Goal: Task Accomplishment & Management: Use online tool/utility

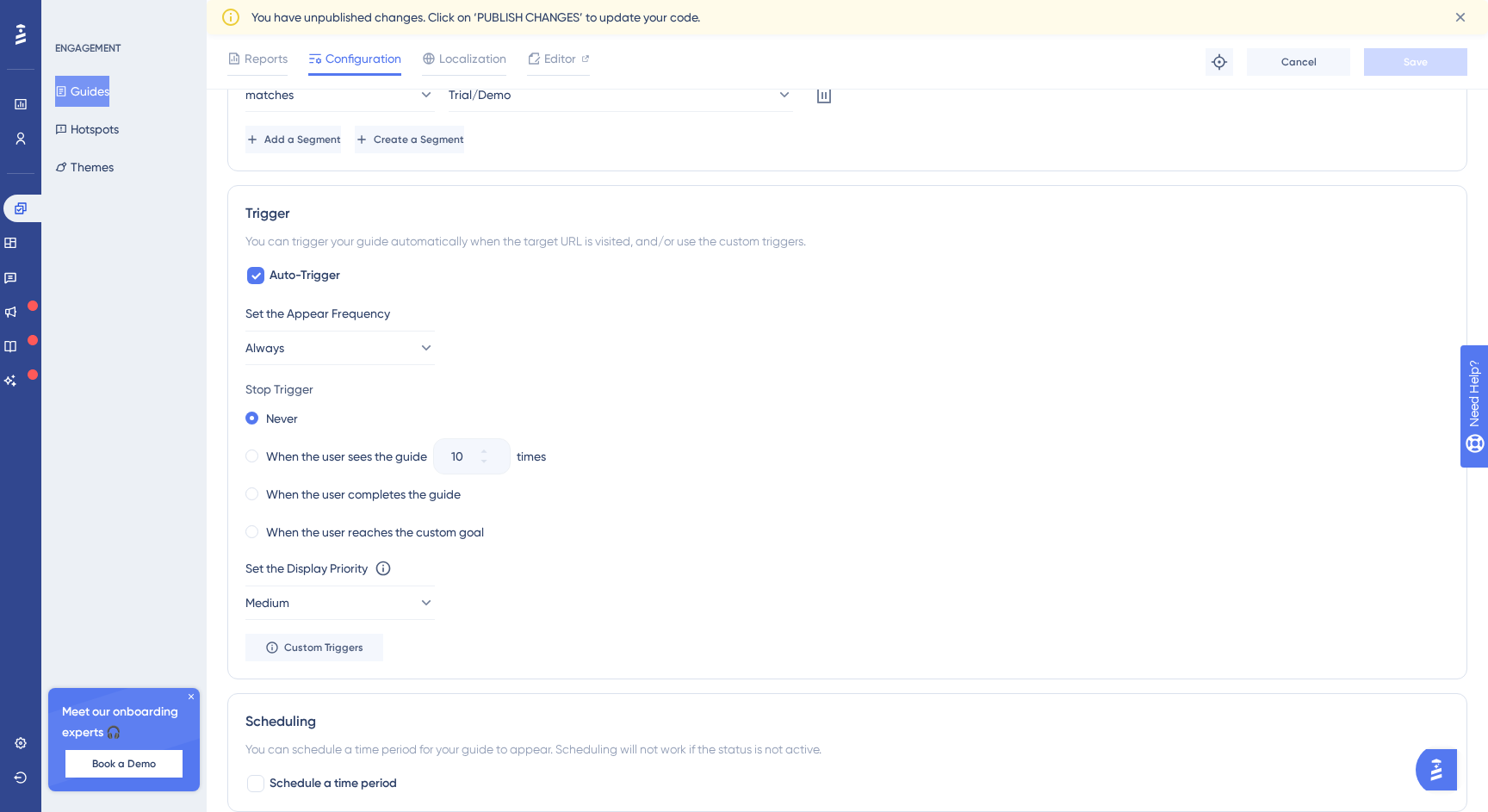
scroll to position [924, 0]
click at [416, 340] on icon at bounding box center [425, 346] width 17 height 17
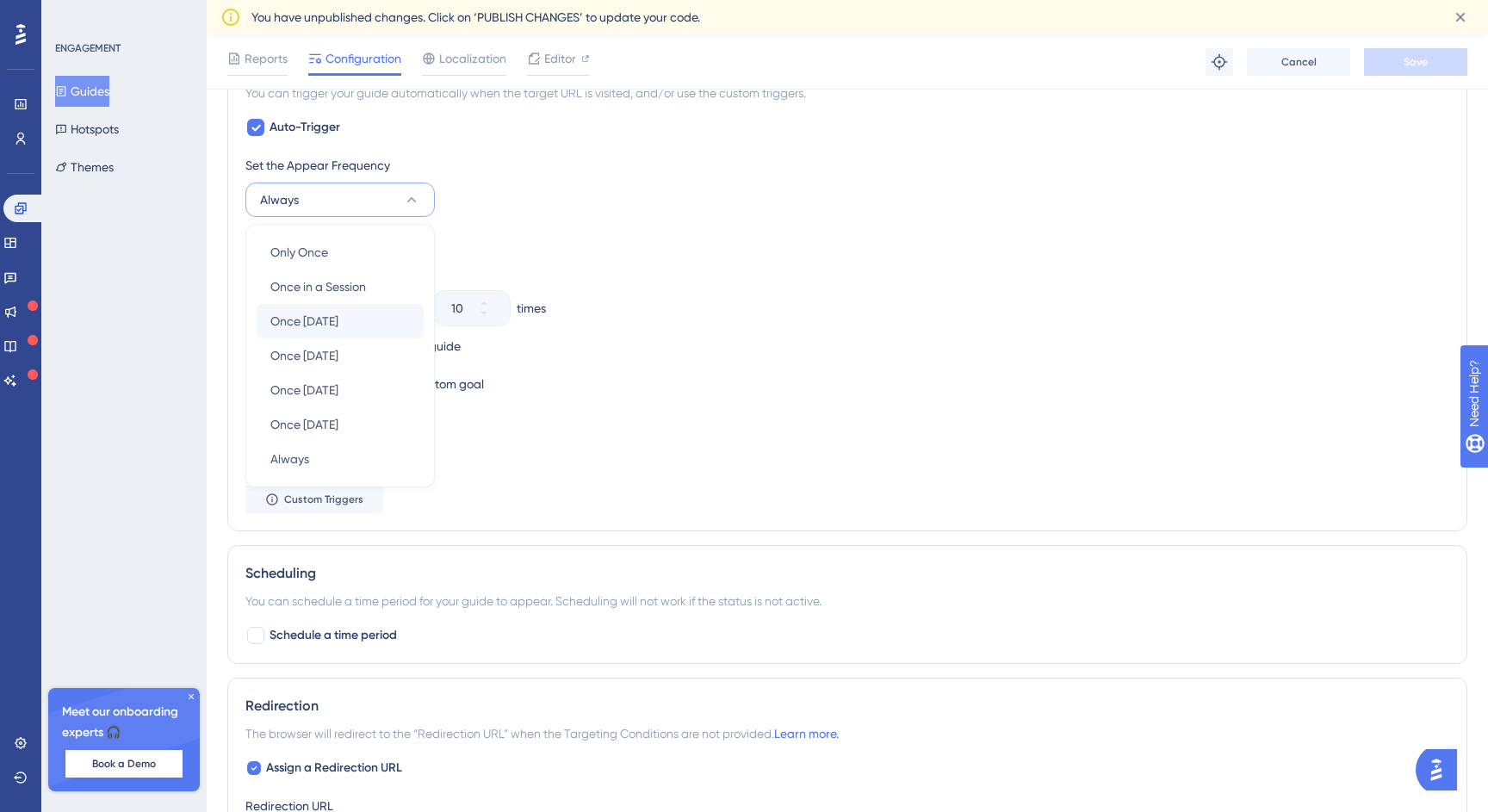
scroll to position [1082, 0]
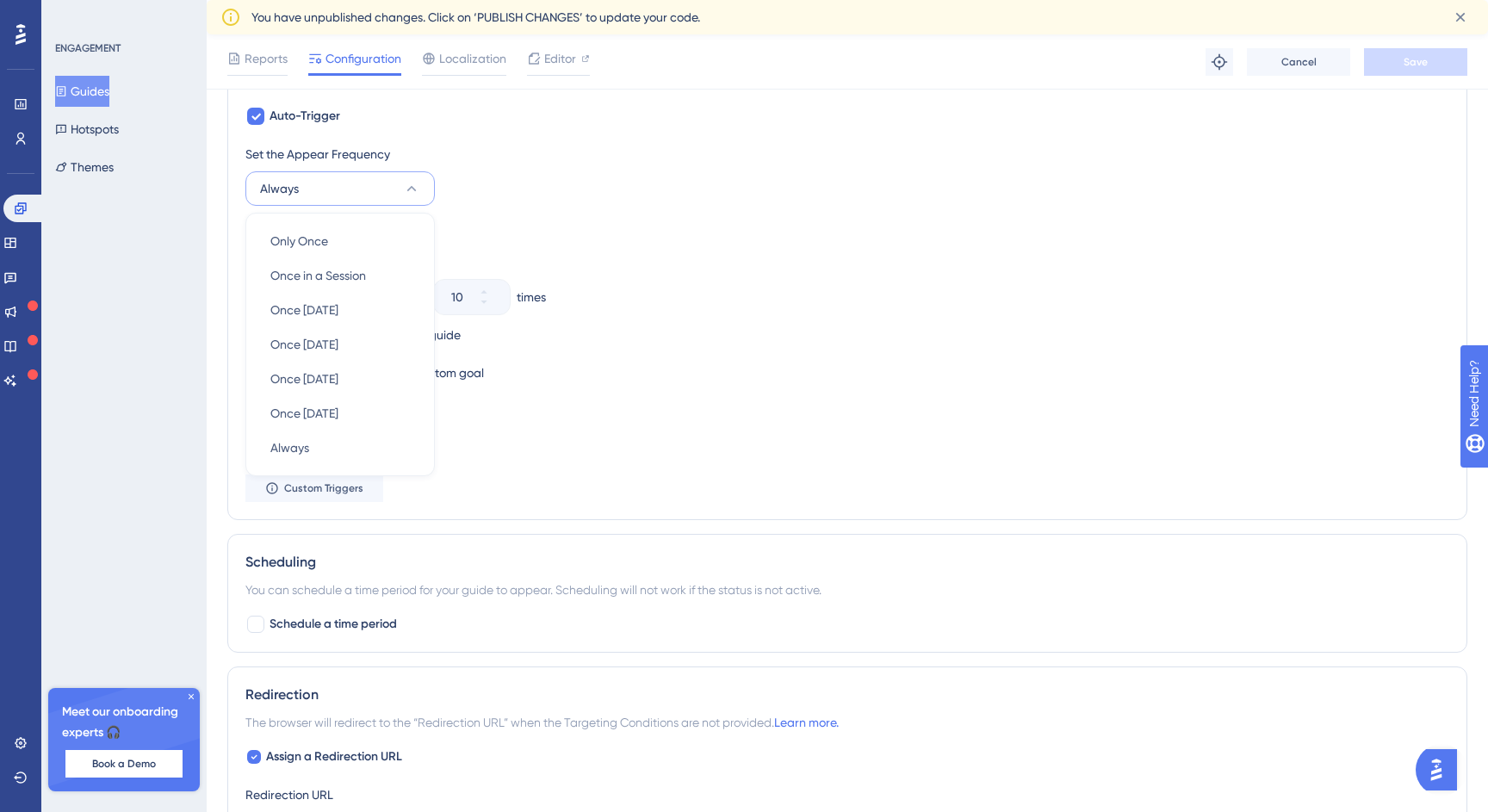
click at [480, 158] on div "Set the Appear Frequency" at bounding box center [847, 154] width 1204 height 21
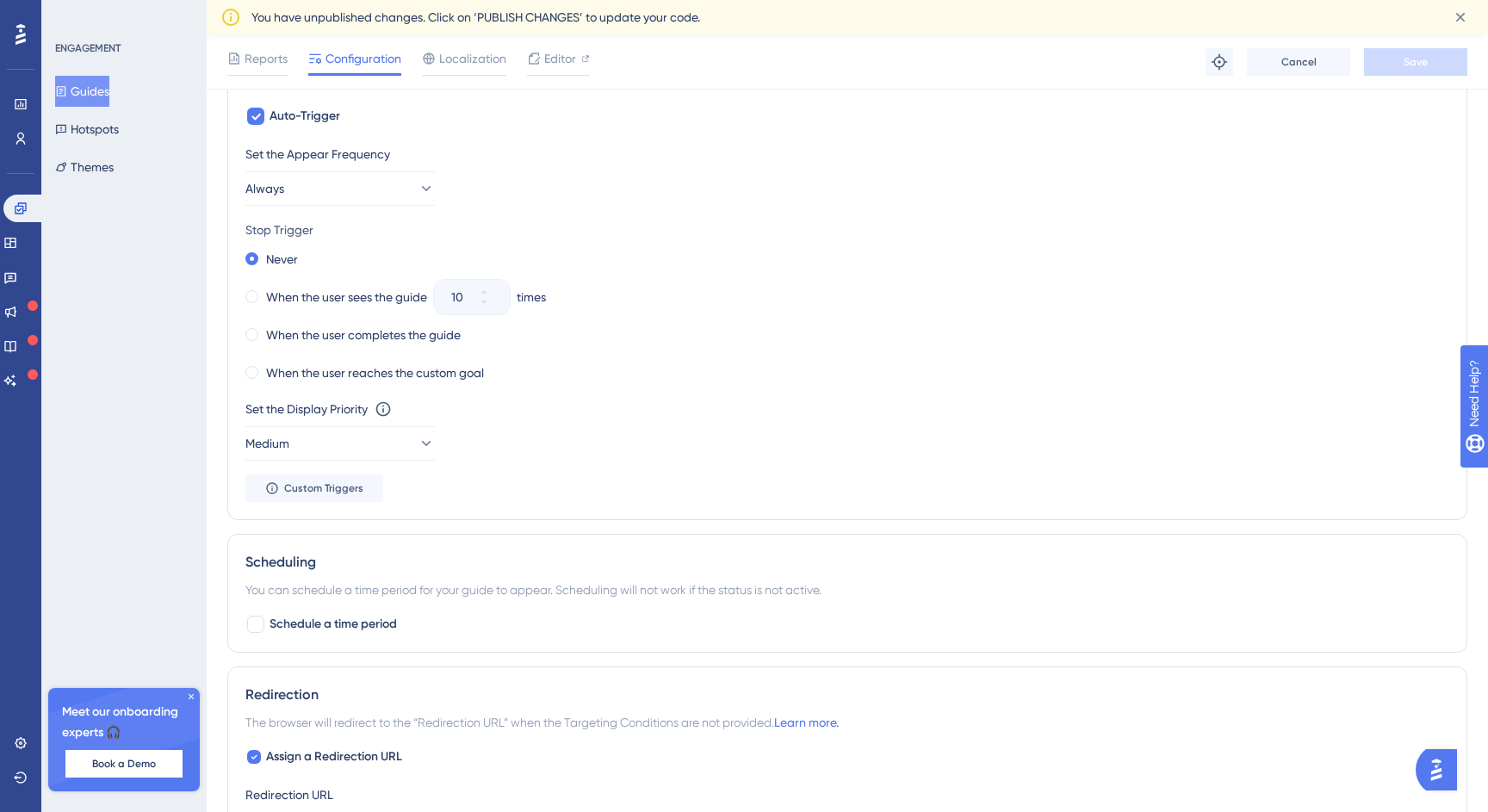
click at [242, 366] on div "Trigger You can trigger your guide automatically when the target URL is visited…" at bounding box center [847, 273] width 1240 height 494
click at [252, 369] on span at bounding box center [252, 373] width 13 height 13
click at [263, 368] on input "radio" at bounding box center [263, 368] width 0 height 0
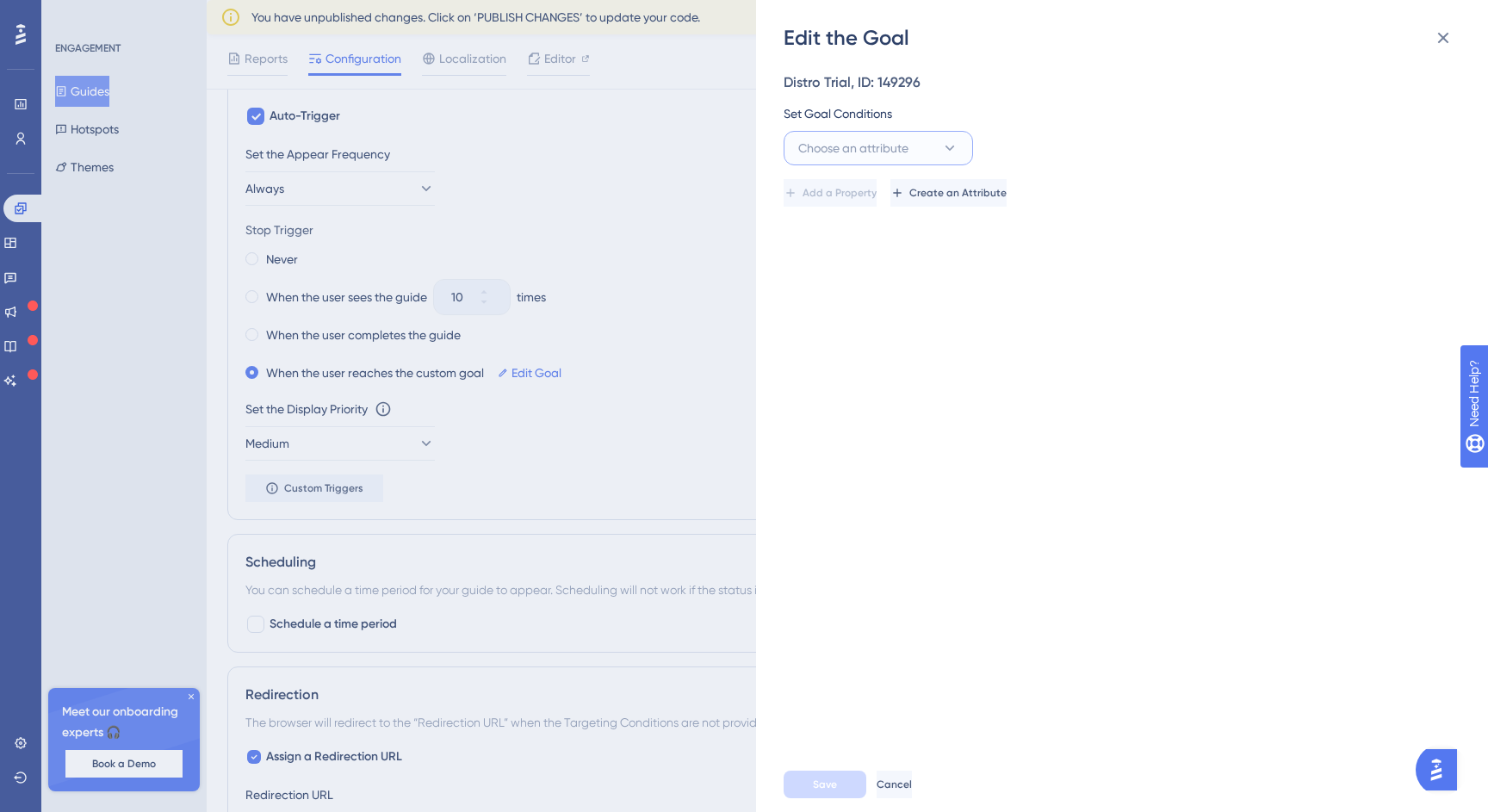
click at [914, 152] on button "Choose an attribute" at bounding box center [878, 148] width 189 height 34
click at [1443, 38] on icon at bounding box center [1444, 39] width 11 height 11
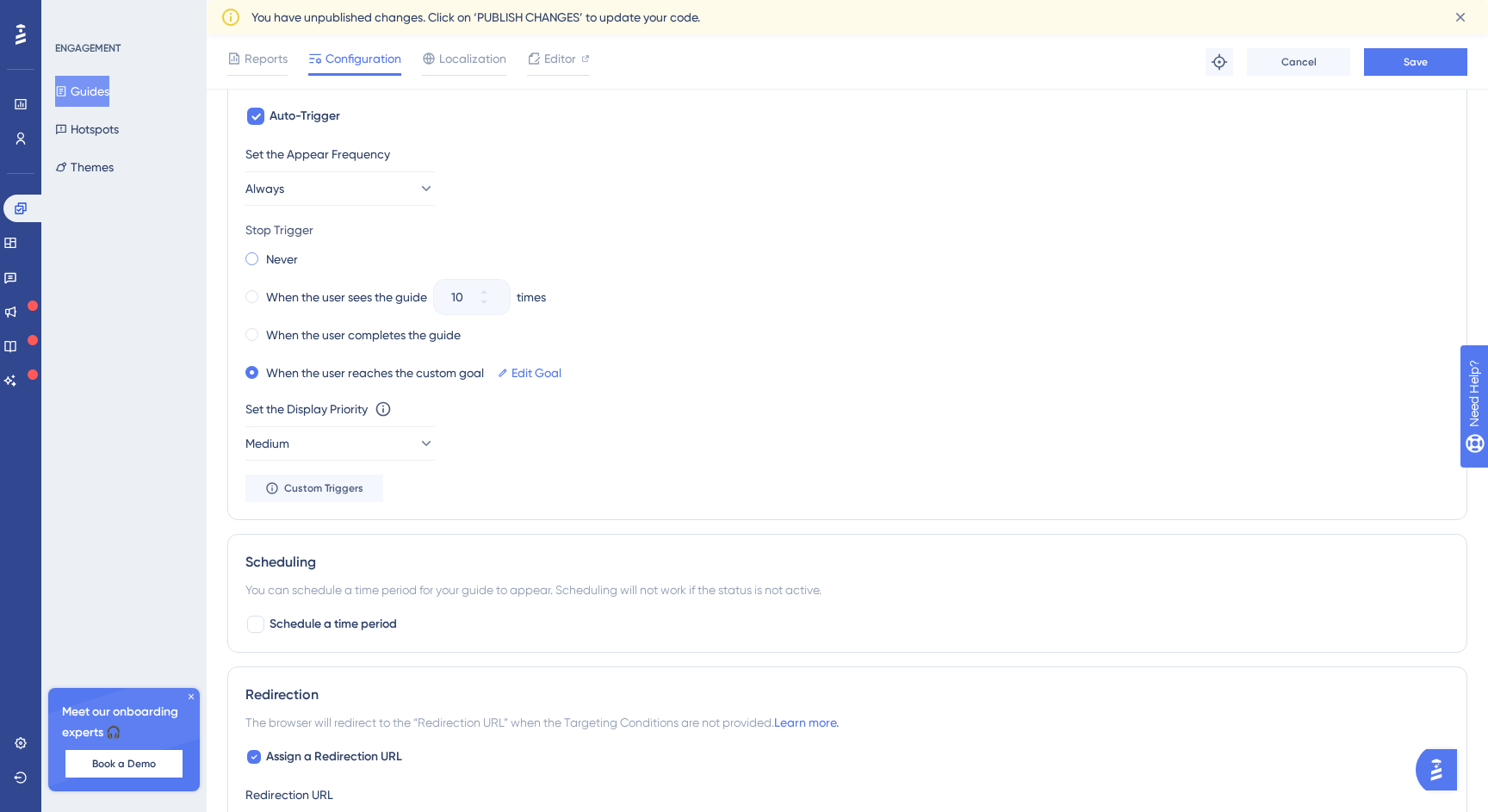
click at [247, 256] on span at bounding box center [252, 259] width 13 height 13
click at [263, 255] on input "radio" at bounding box center [263, 255] width 0 height 0
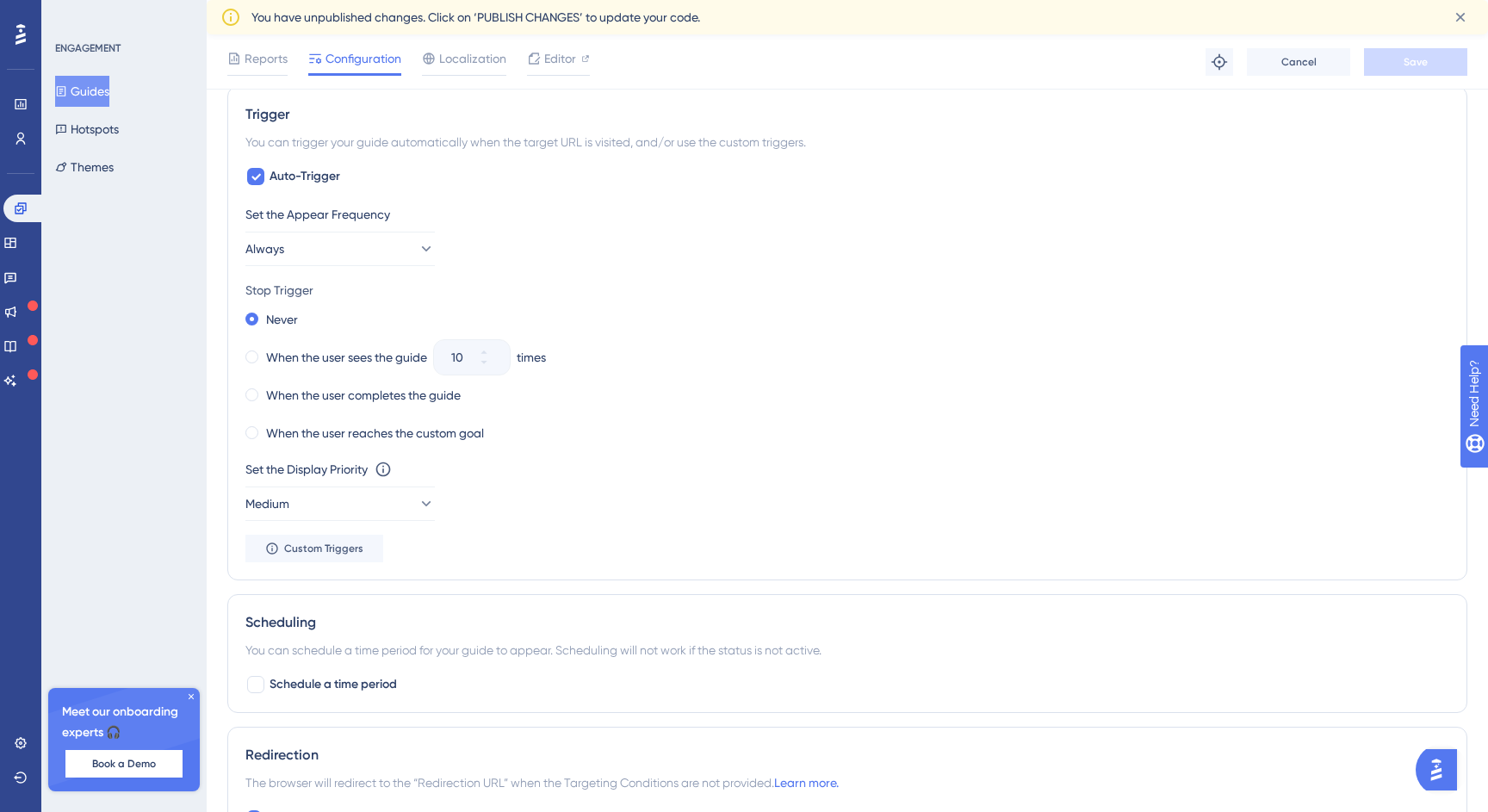
scroll to position [1016, 0]
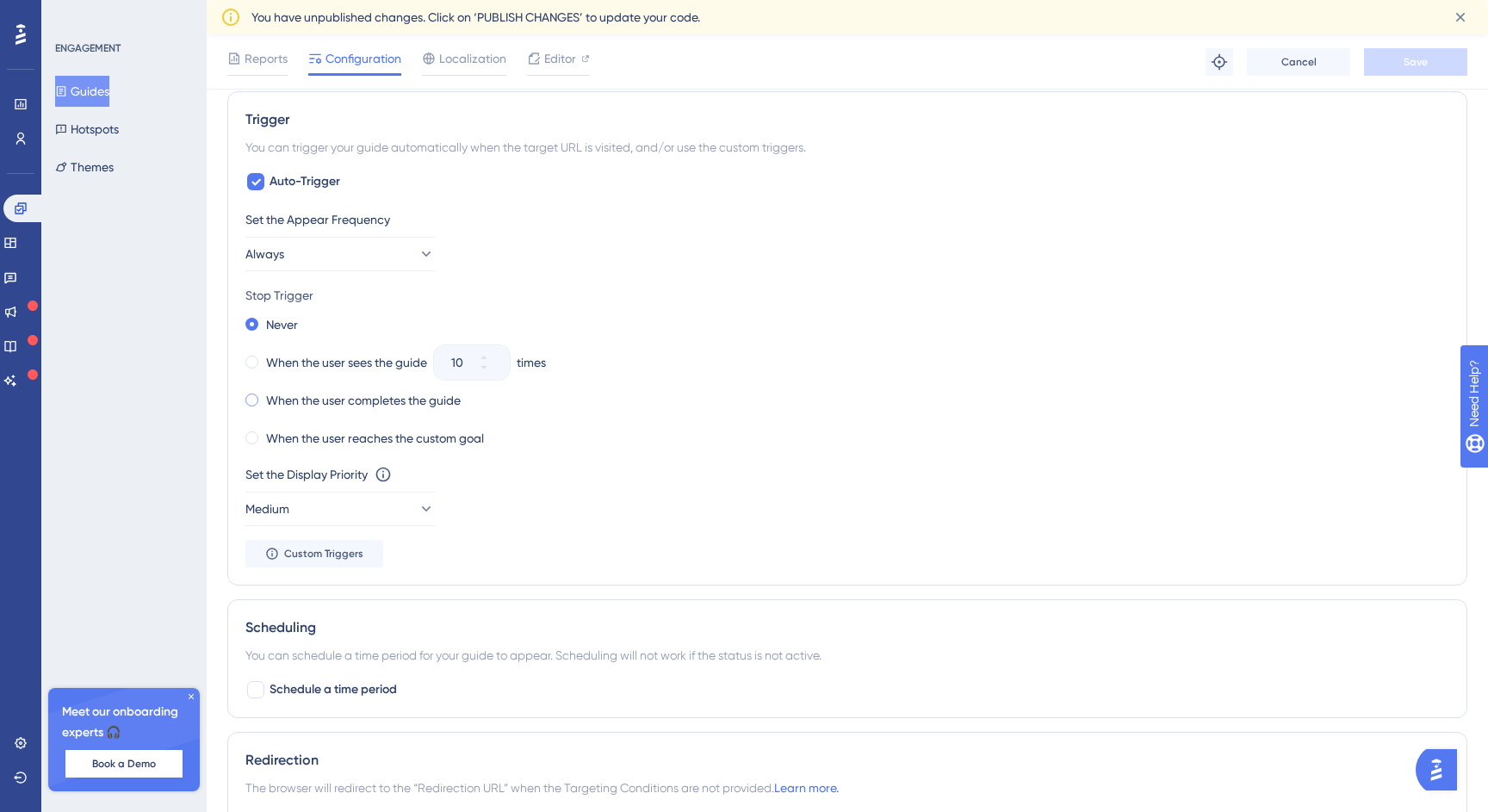
click at [254, 402] on span at bounding box center [252, 400] width 13 height 13
click at [263, 397] on input "radio" at bounding box center [263, 397] width 0 height 0
click at [256, 362] on span at bounding box center [252, 362] width 13 height 13
click at [263, 359] on input "radio" at bounding box center [263, 359] width 0 height 0
click at [492, 367] on icon at bounding box center [494, 367] width 10 height 10
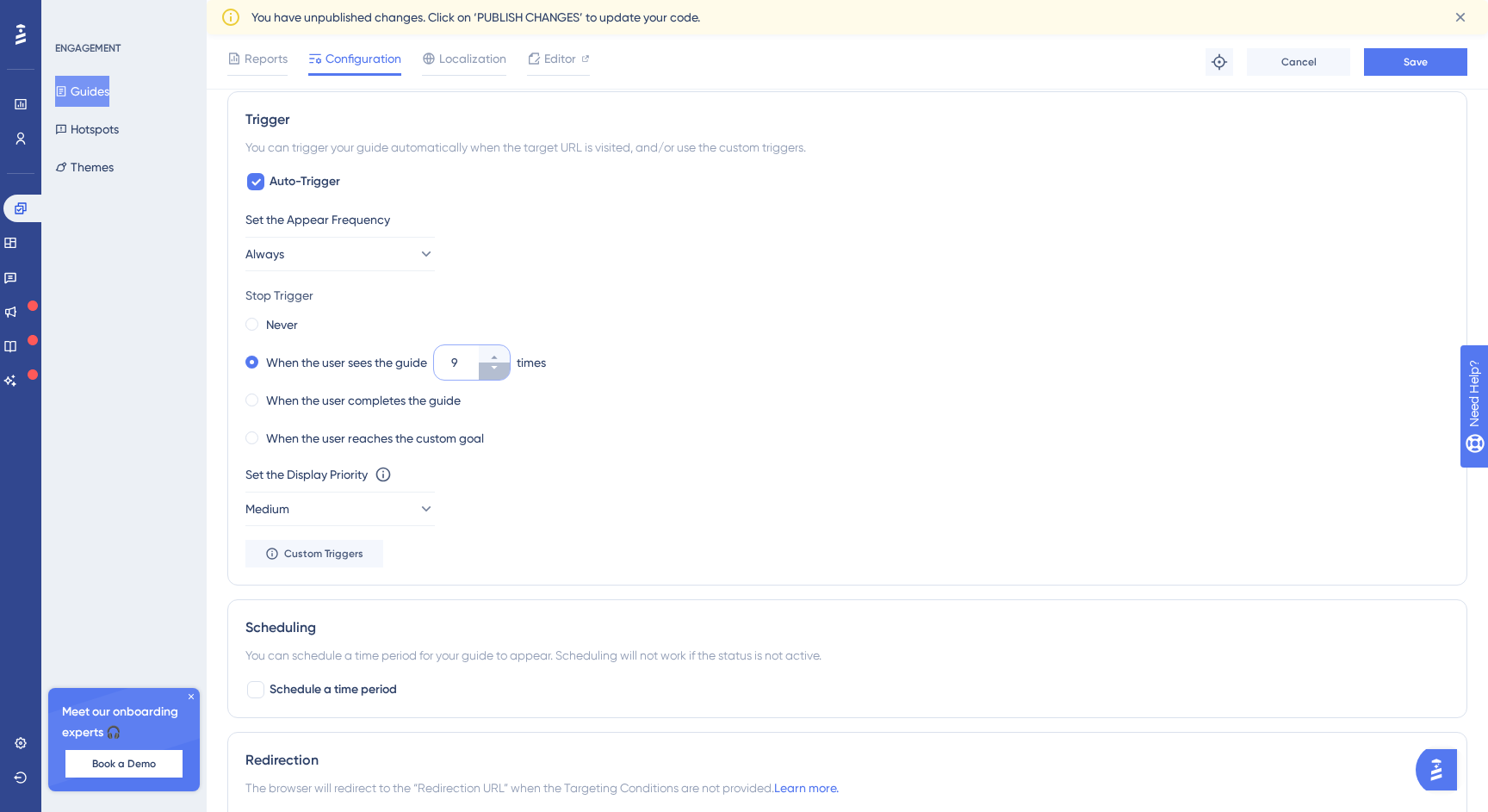
click at [492, 367] on icon at bounding box center [494, 367] width 10 height 10
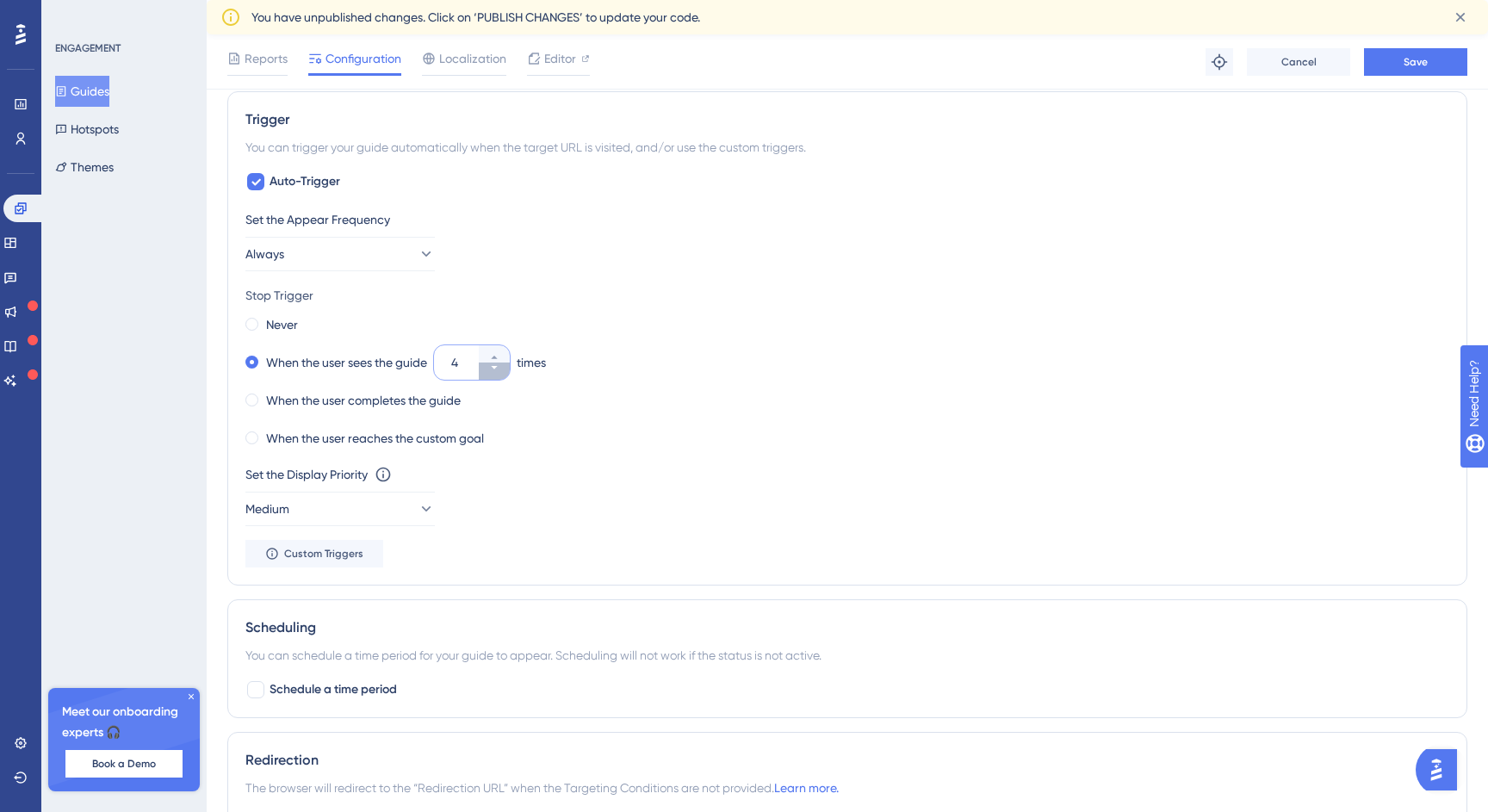
click at [492, 367] on icon at bounding box center [494, 367] width 10 height 10
type input "3"
click at [252, 316] on div "Never" at bounding box center [272, 324] width 53 height 24
click at [348, 507] on button "Medium" at bounding box center [340, 509] width 189 height 34
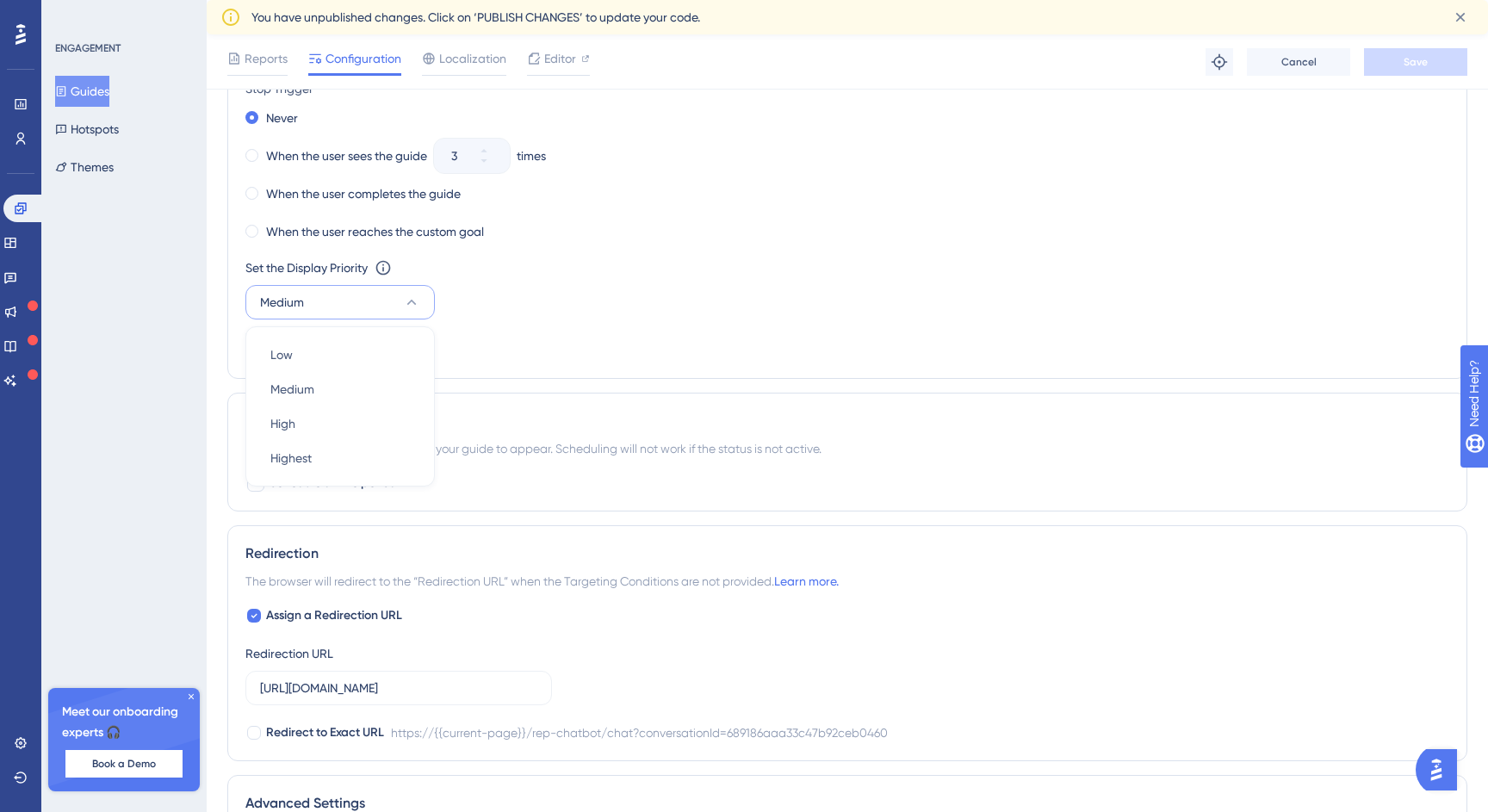
click at [665, 136] on div "Never When the user sees the guide 3 times When the user completes the guide Wh…" at bounding box center [847, 175] width 1204 height 138
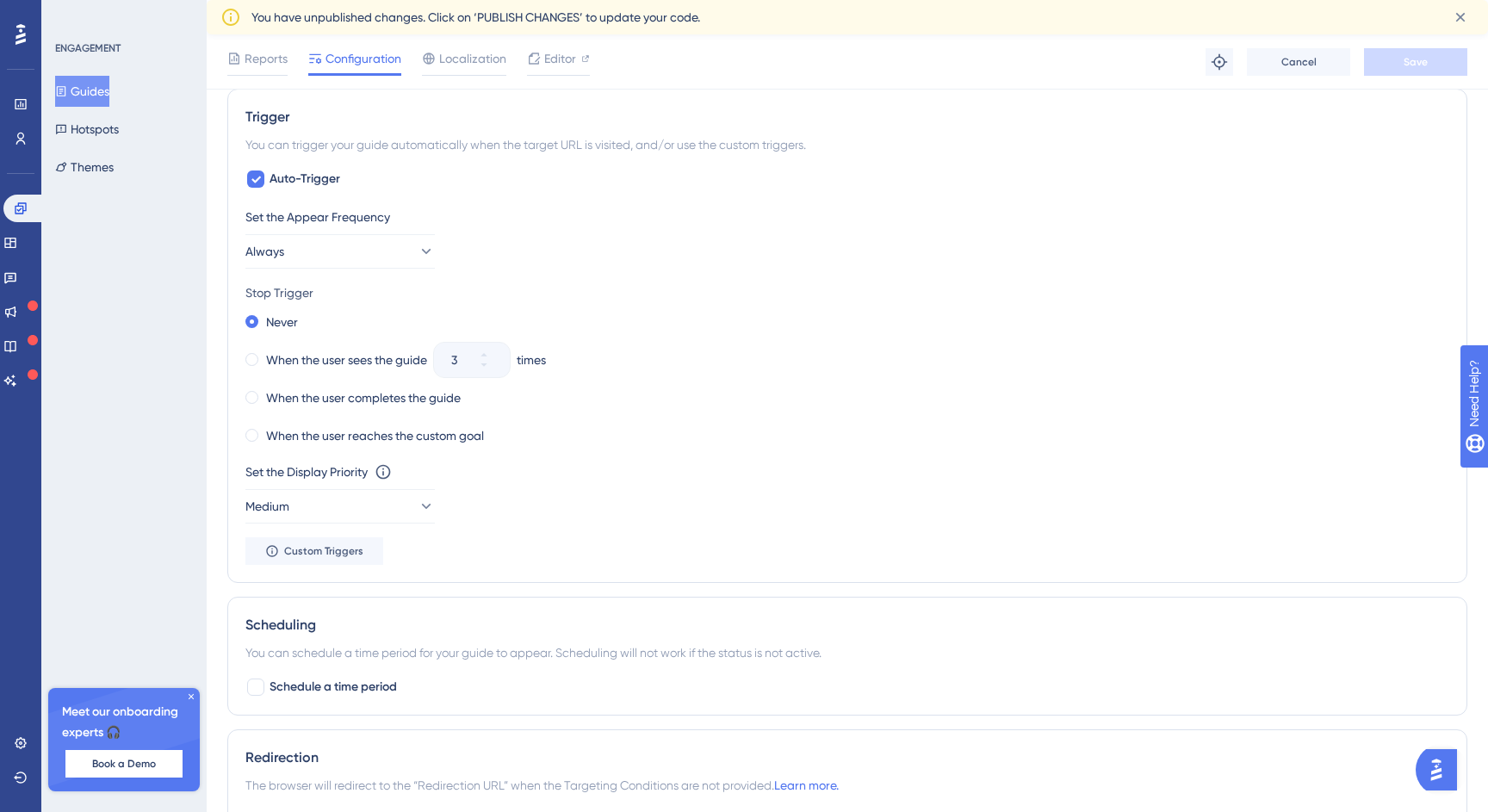
scroll to position [1027, 0]
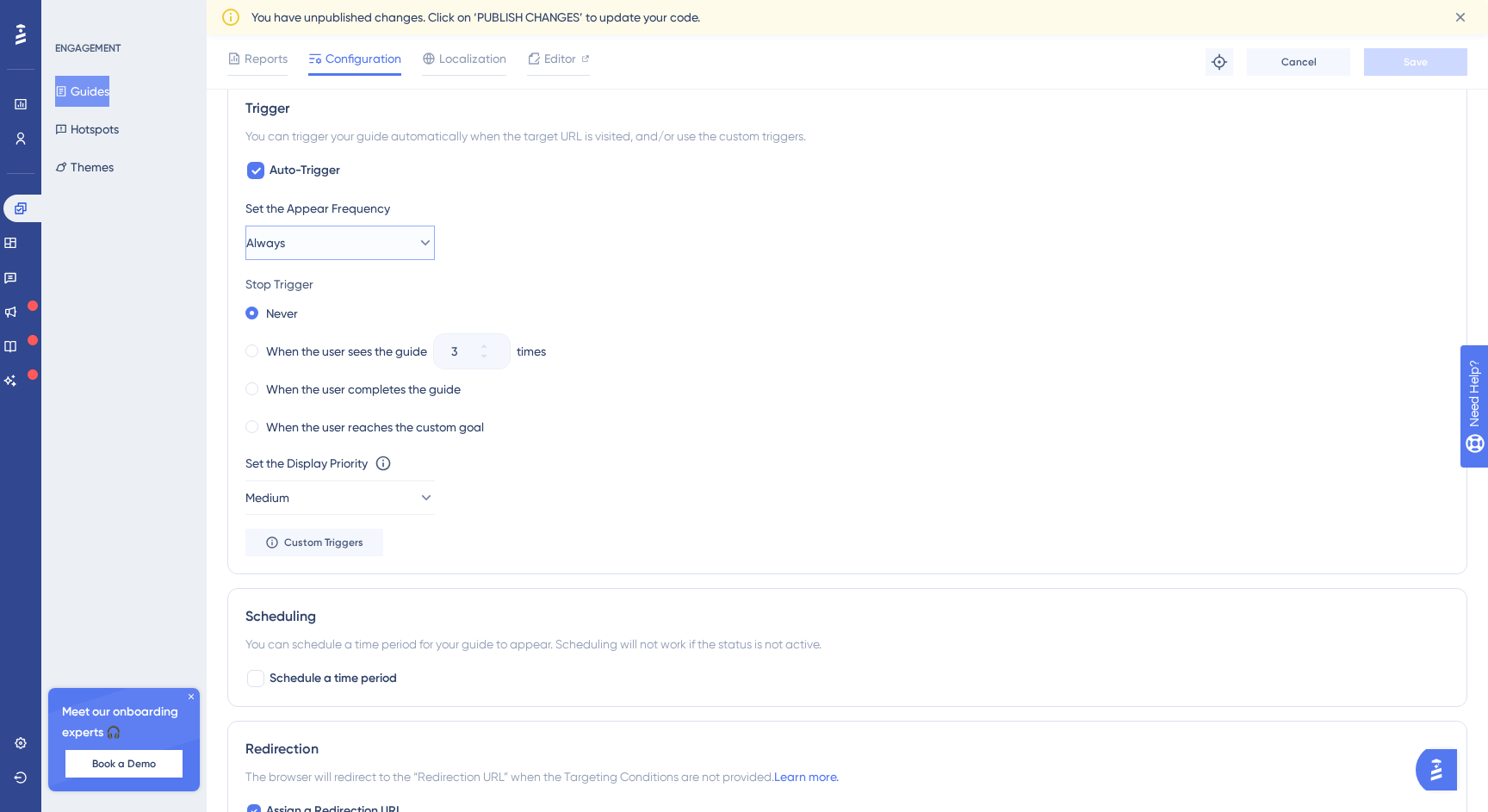
click at [338, 238] on button "Always" at bounding box center [340, 242] width 189 height 34
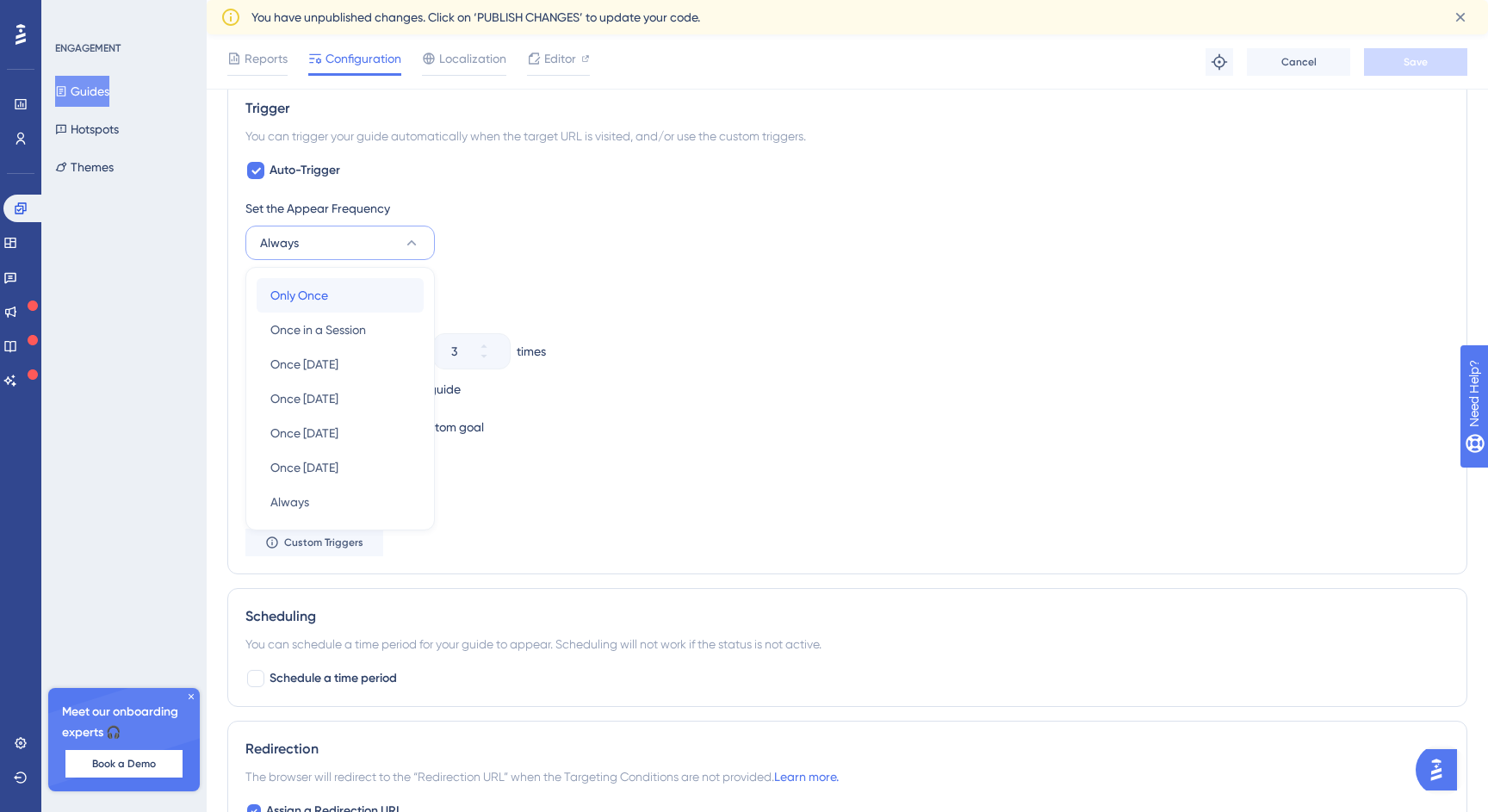
click at [330, 296] on div "Only Once Only Once" at bounding box center [340, 295] width 139 height 34
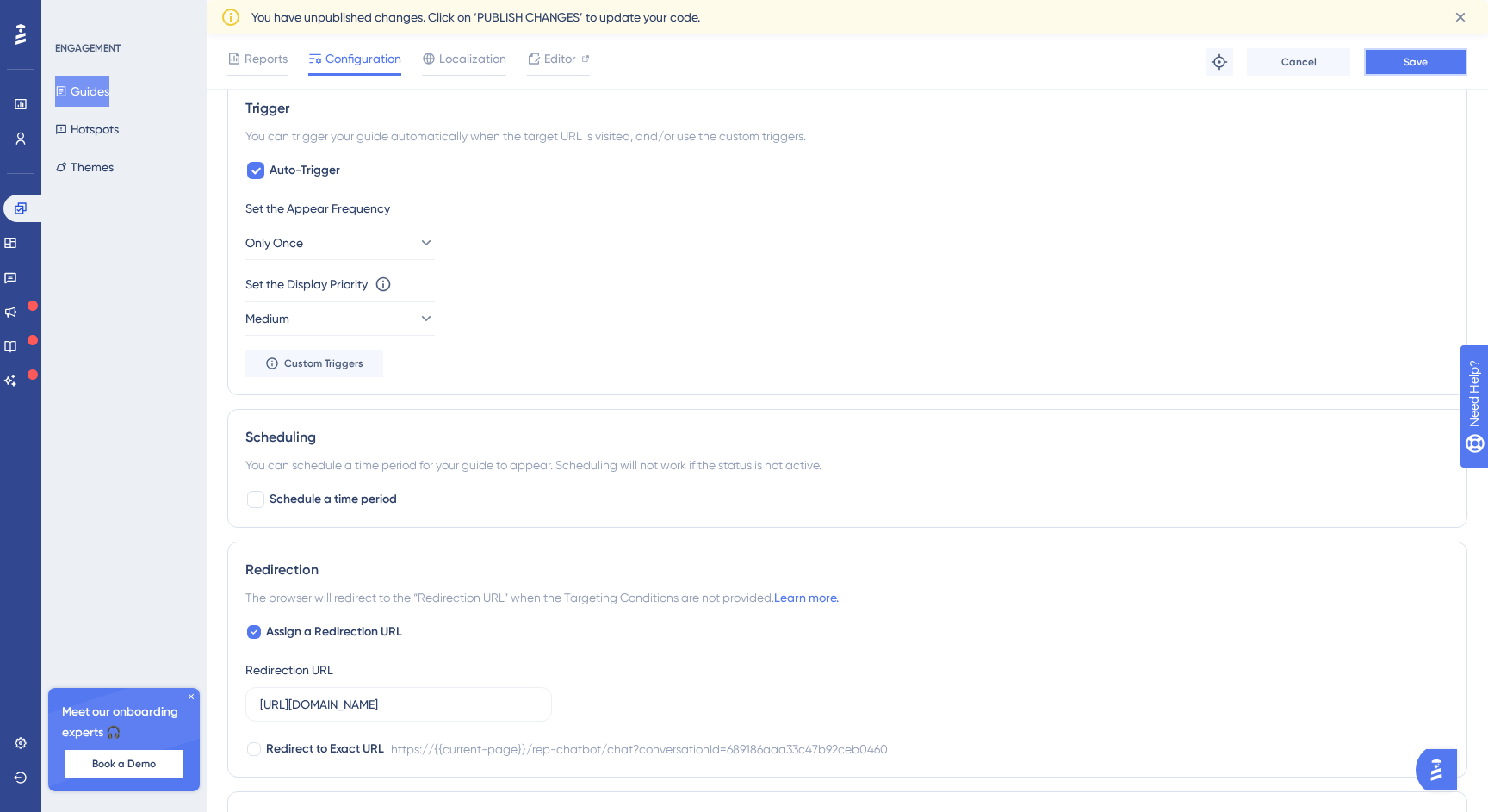
click at [1422, 53] on button "Save" at bounding box center [1415, 62] width 103 height 27
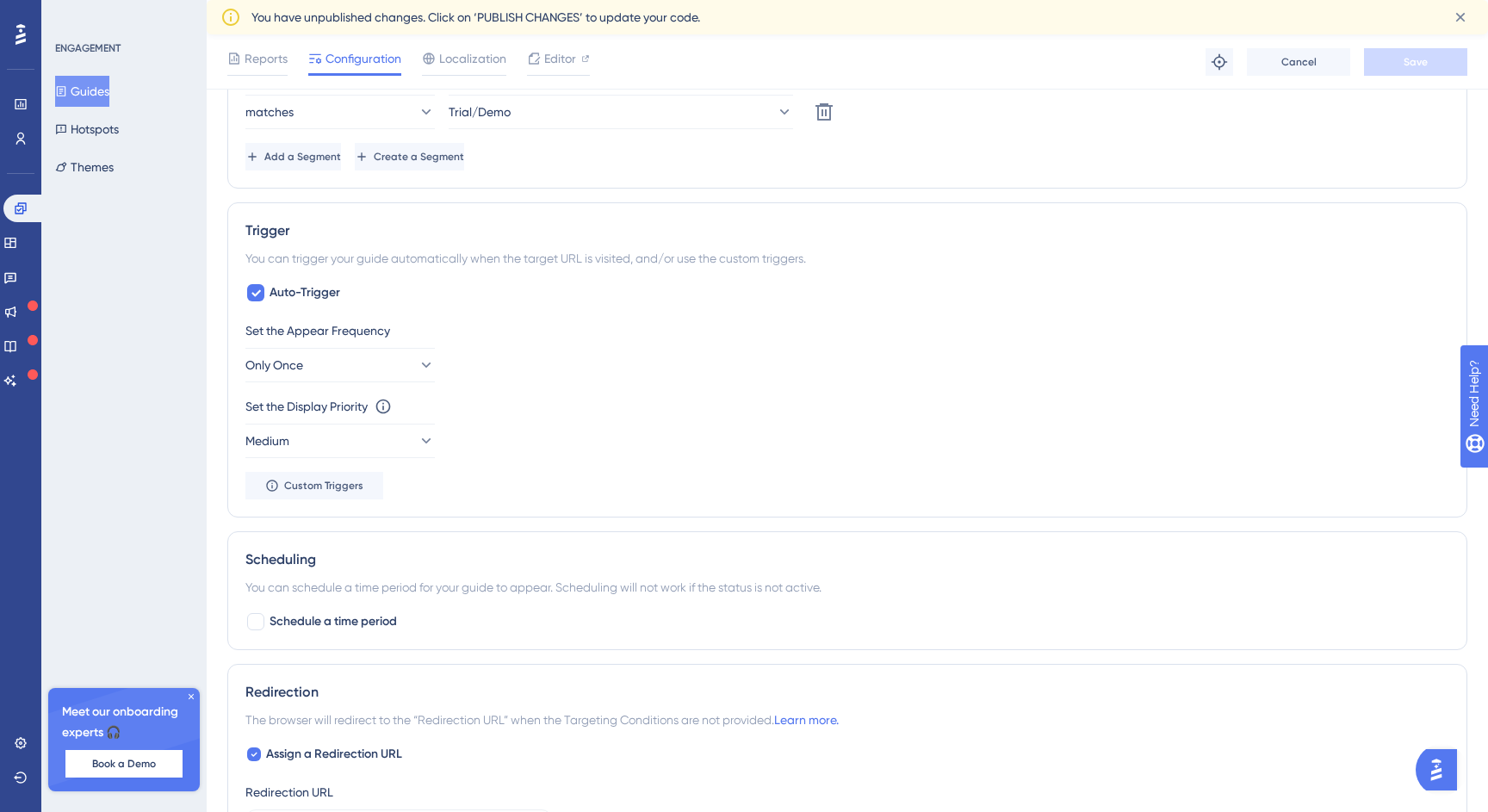
scroll to position [902, 0]
click at [554, 75] on div at bounding box center [558, 74] width 62 height 3
